Goal: Information Seeking & Learning: Learn about a topic

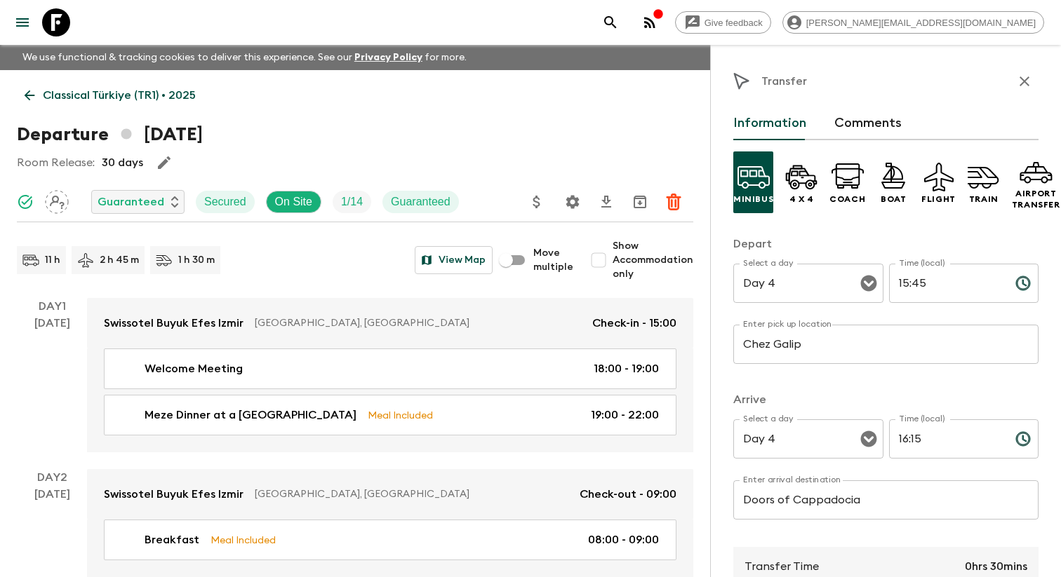
scroll to position [289, 0]
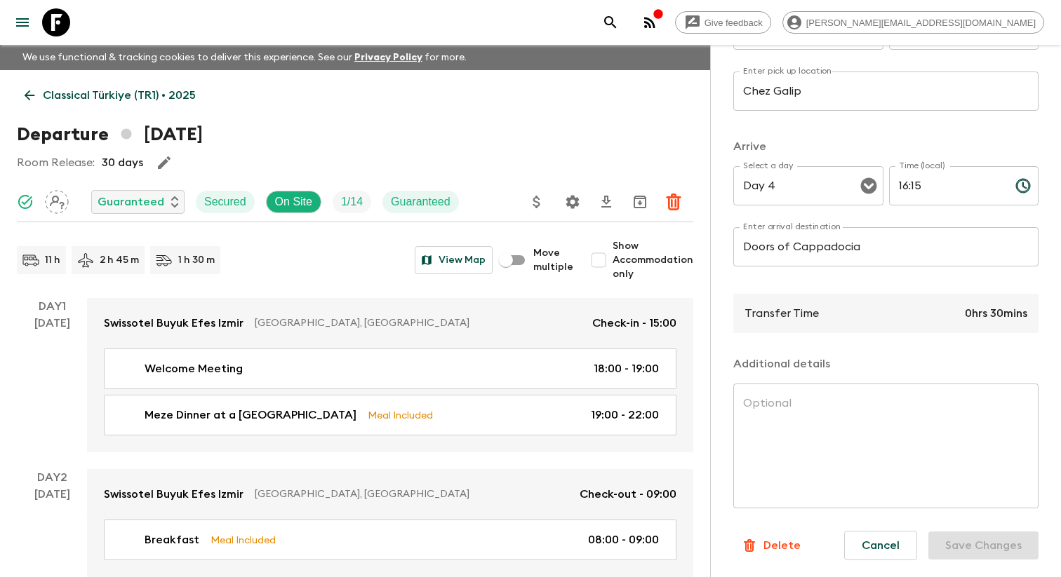
click at [25, 22] on icon "menu" at bounding box center [22, 22] width 13 height 8
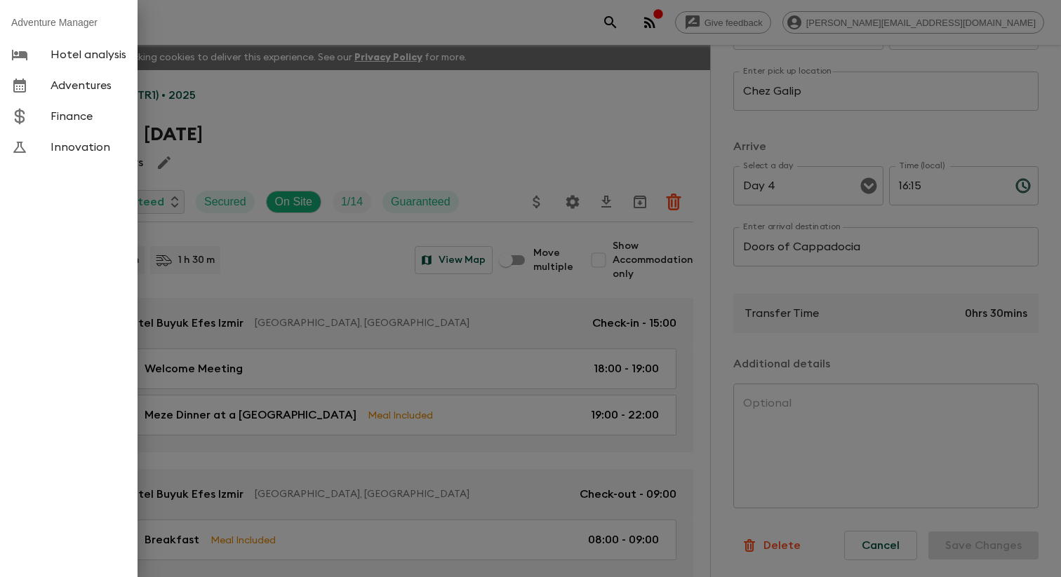
click at [76, 90] on span "Adventures" at bounding box center [89, 86] width 76 height 14
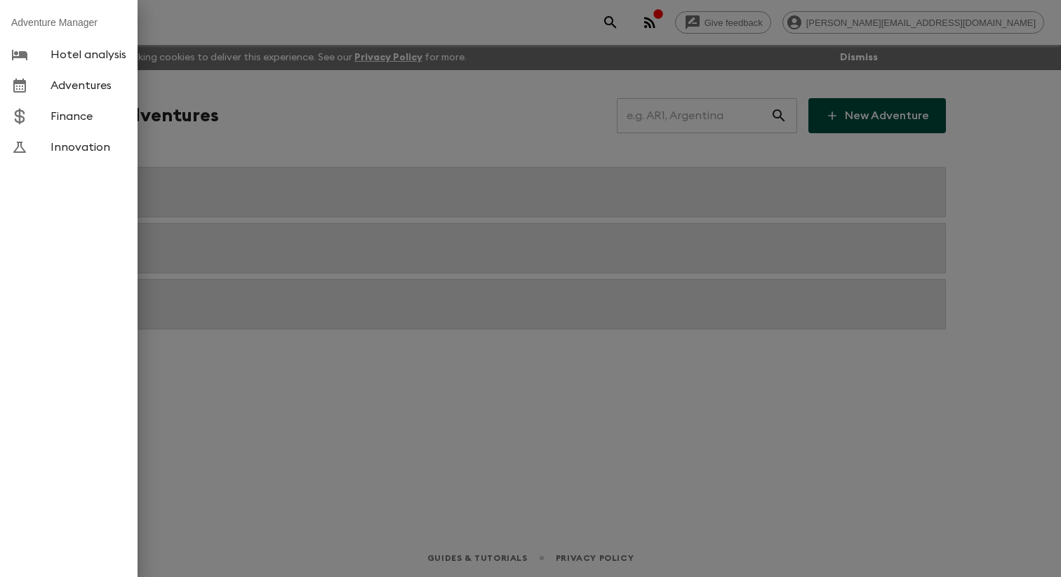
click at [330, 133] on div at bounding box center [530, 288] width 1061 height 577
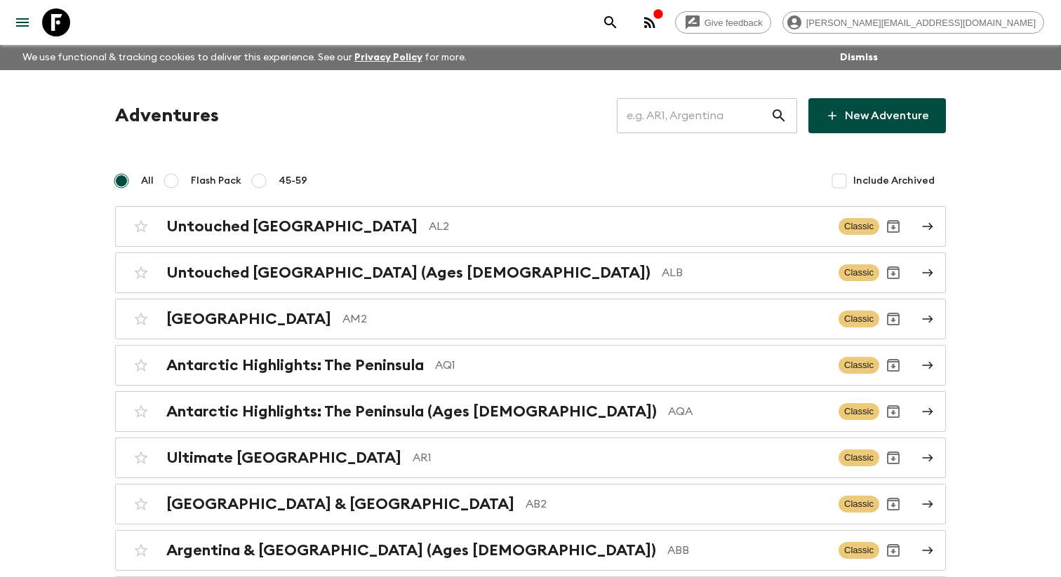
scroll to position [3378, 0]
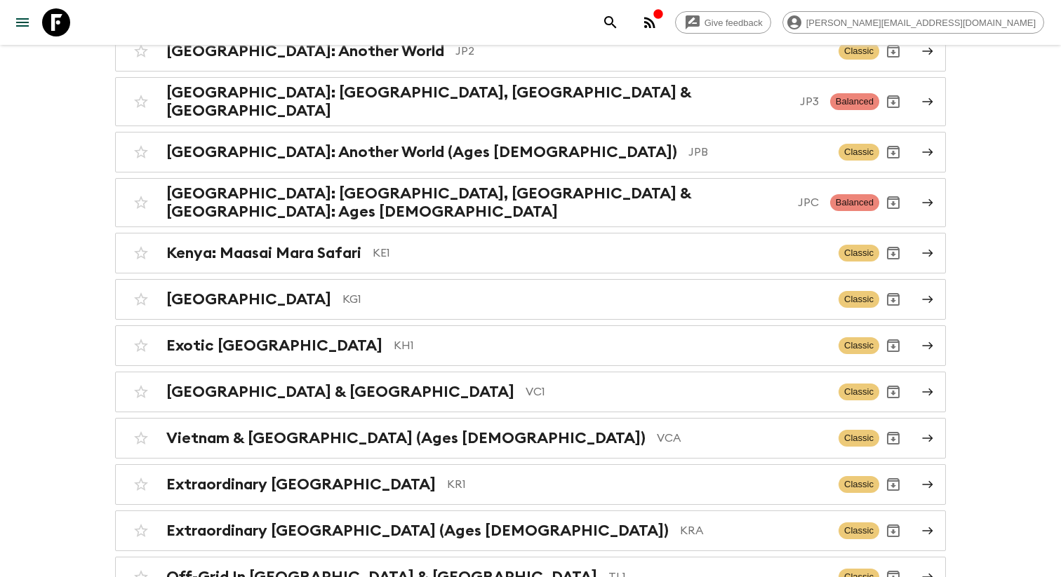
click at [313, 19] on div "Untold Jordan JO1 Classic" at bounding box center [503, 5] width 752 height 28
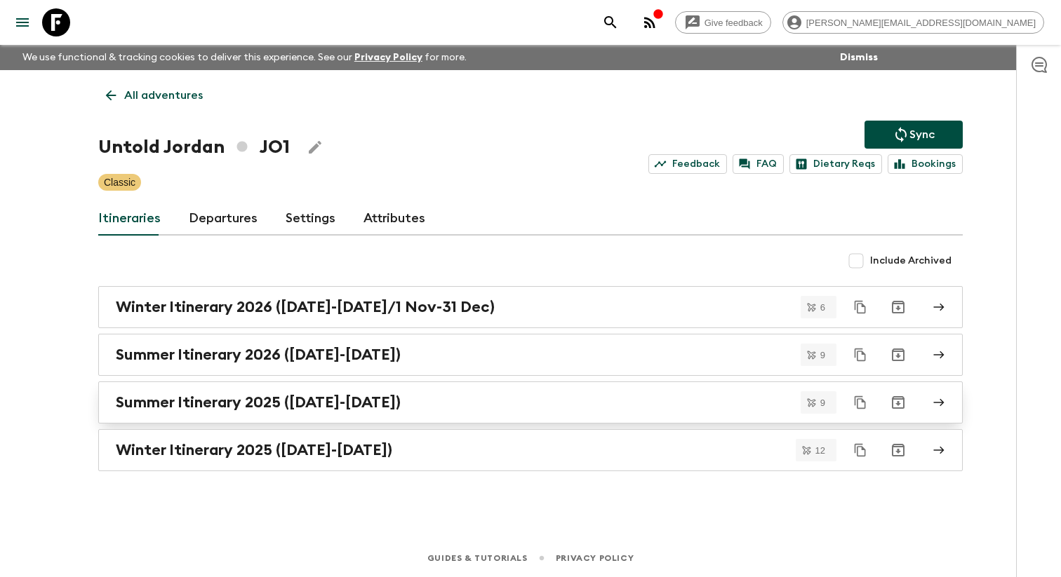
click at [275, 406] on h2 "Summer Itinerary 2025 ([DATE]-[DATE])" at bounding box center [258, 403] width 285 height 18
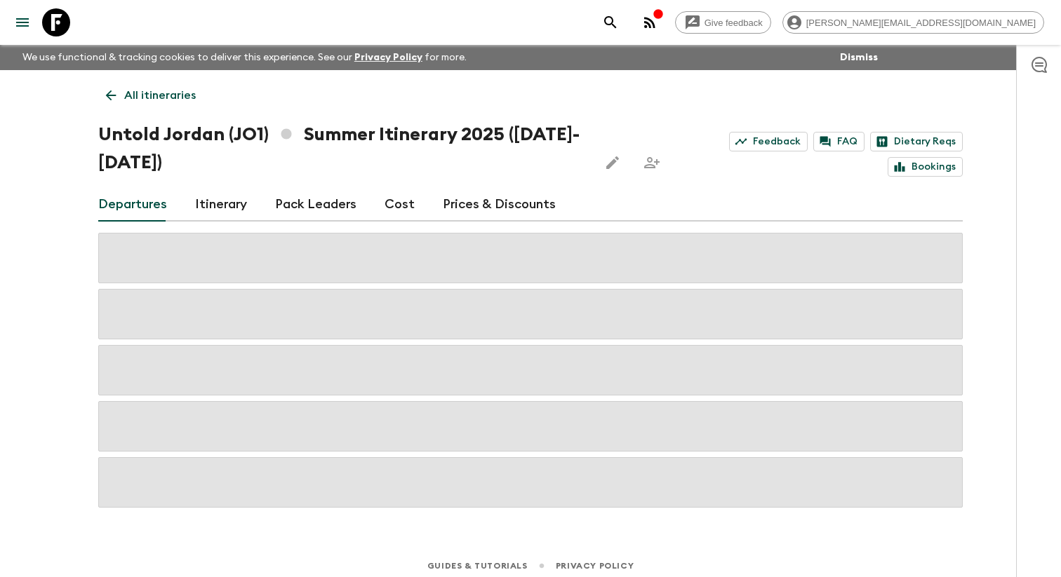
click at [232, 213] on link "Itinerary" at bounding box center [221, 205] width 52 height 34
